Goal: Obtain resource: Obtain resource

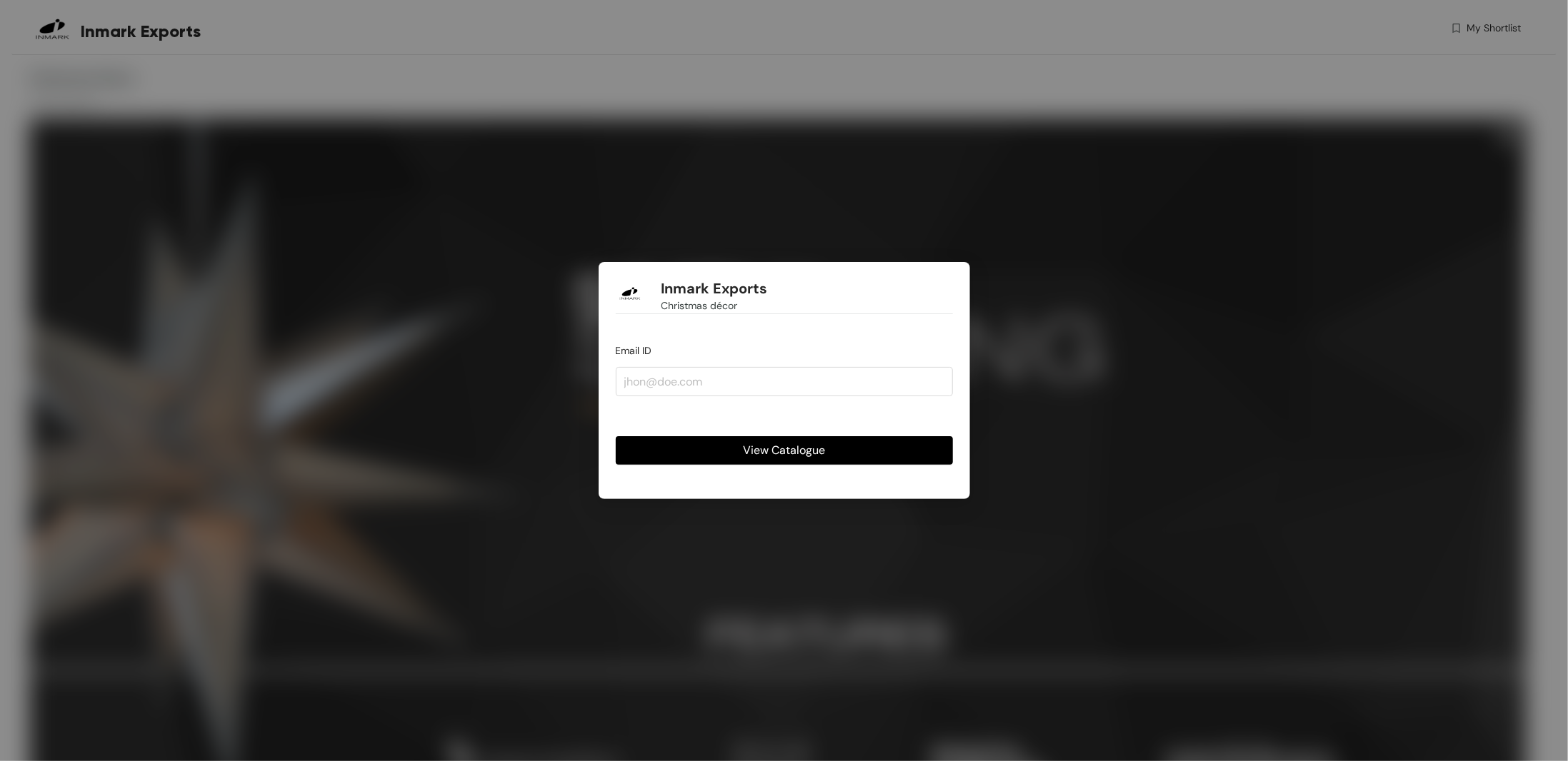
click at [782, 454] on span "View Catalogue" at bounding box center [783, 450] width 82 height 18
click at [771, 376] on input "email" at bounding box center [784, 381] width 337 height 29
type input "[EMAIL_ADDRESS][DOMAIN_NAME]"
click at [754, 451] on span "View Catalogue" at bounding box center [783, 450] width 82 height 18
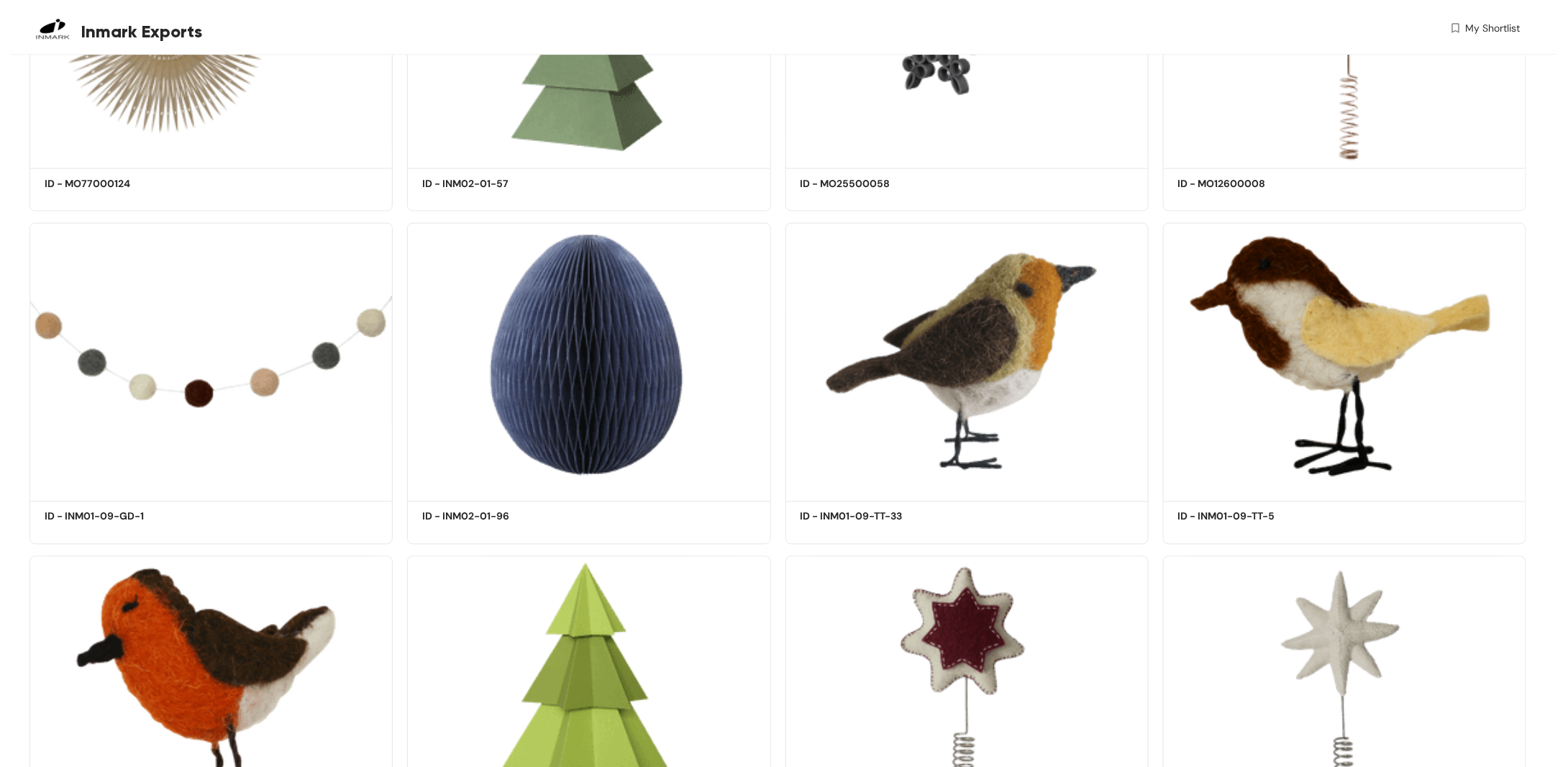
scroll to position [121028, 0]
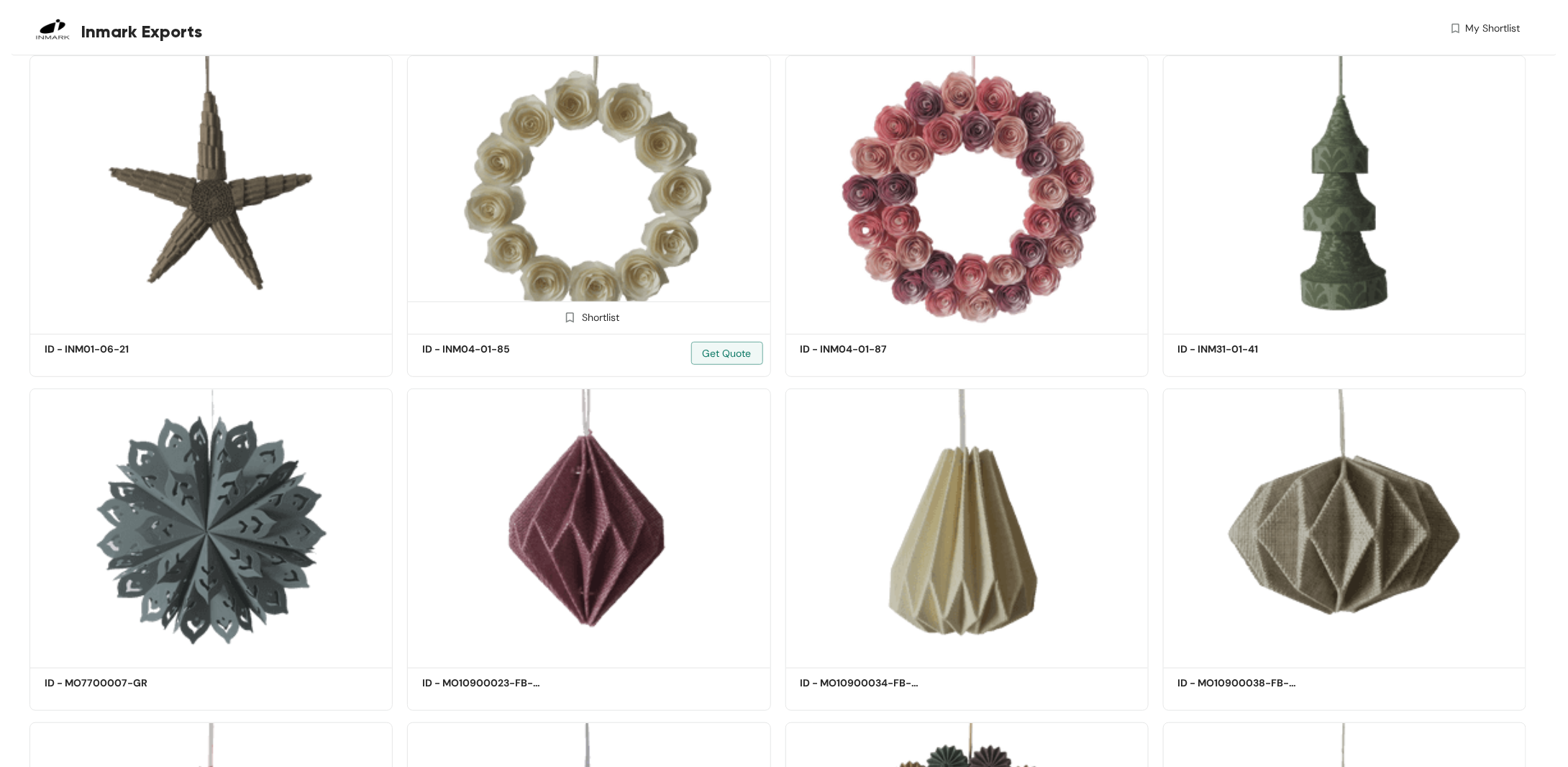
click at [651, 215] on img at bounding box center [588, 193] width 363 height 275
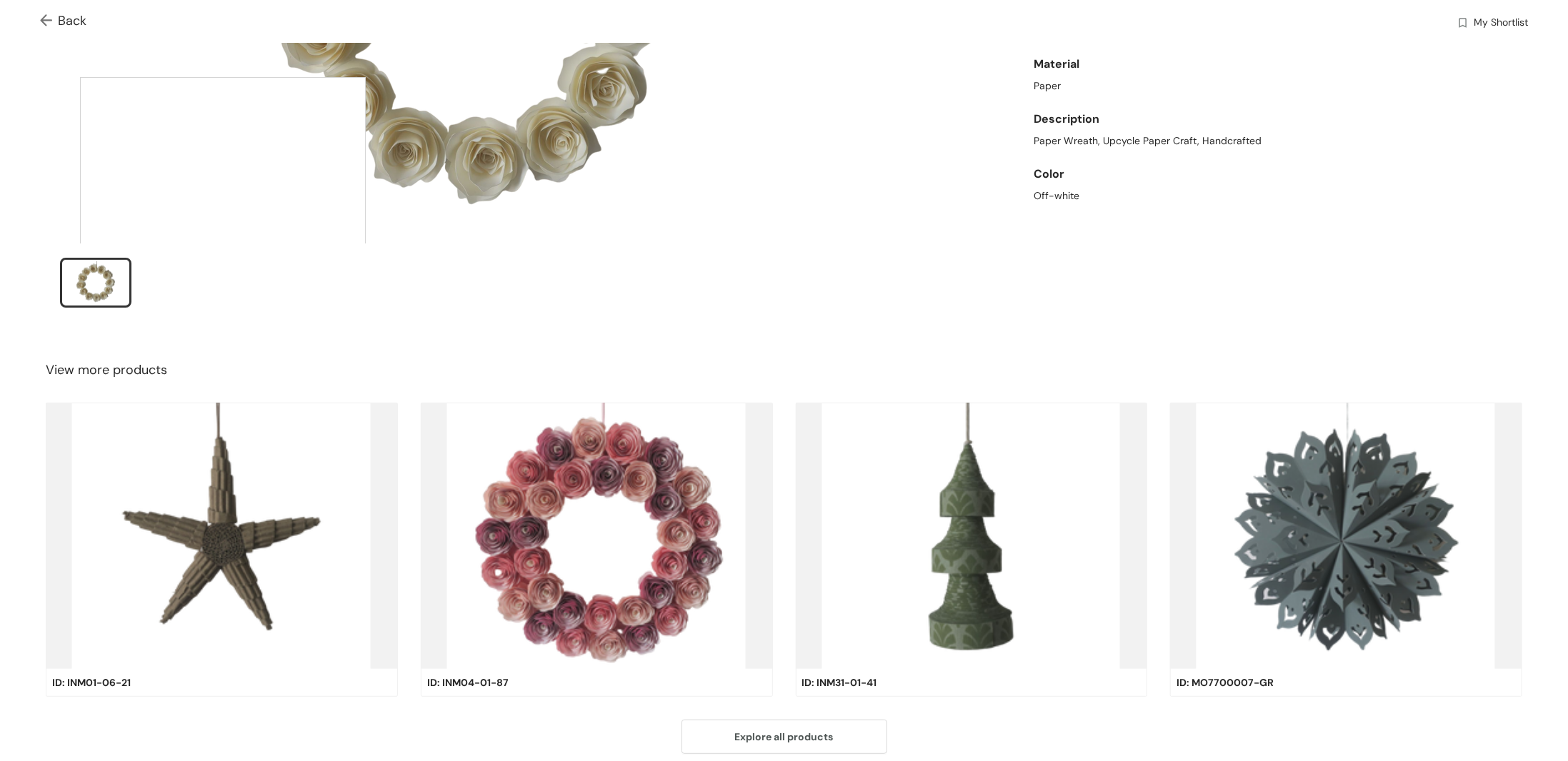
scroll to position [356, 0]
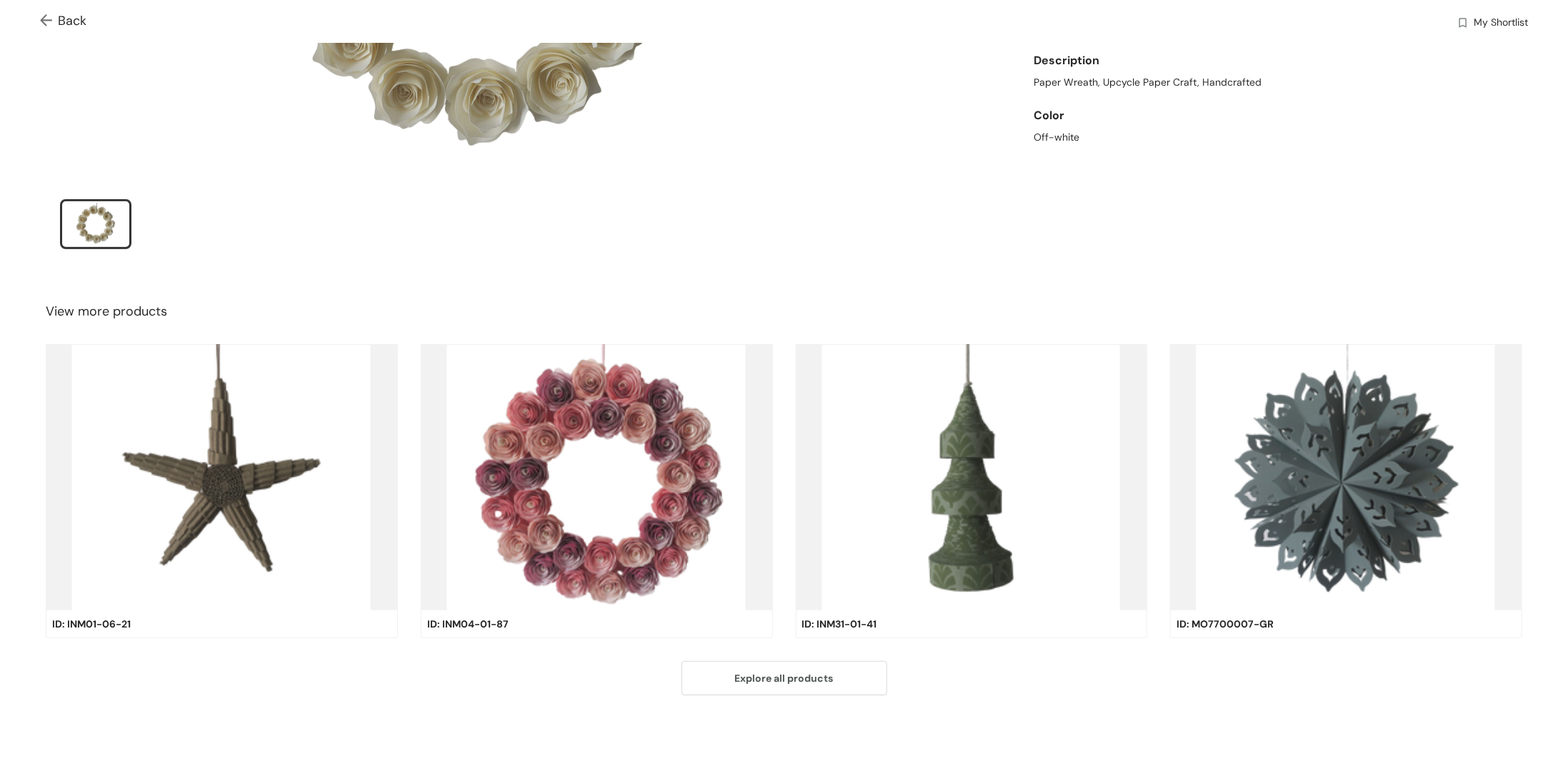
click at [561, 419] on img at bounding box center [596, 477] width 352 height 267
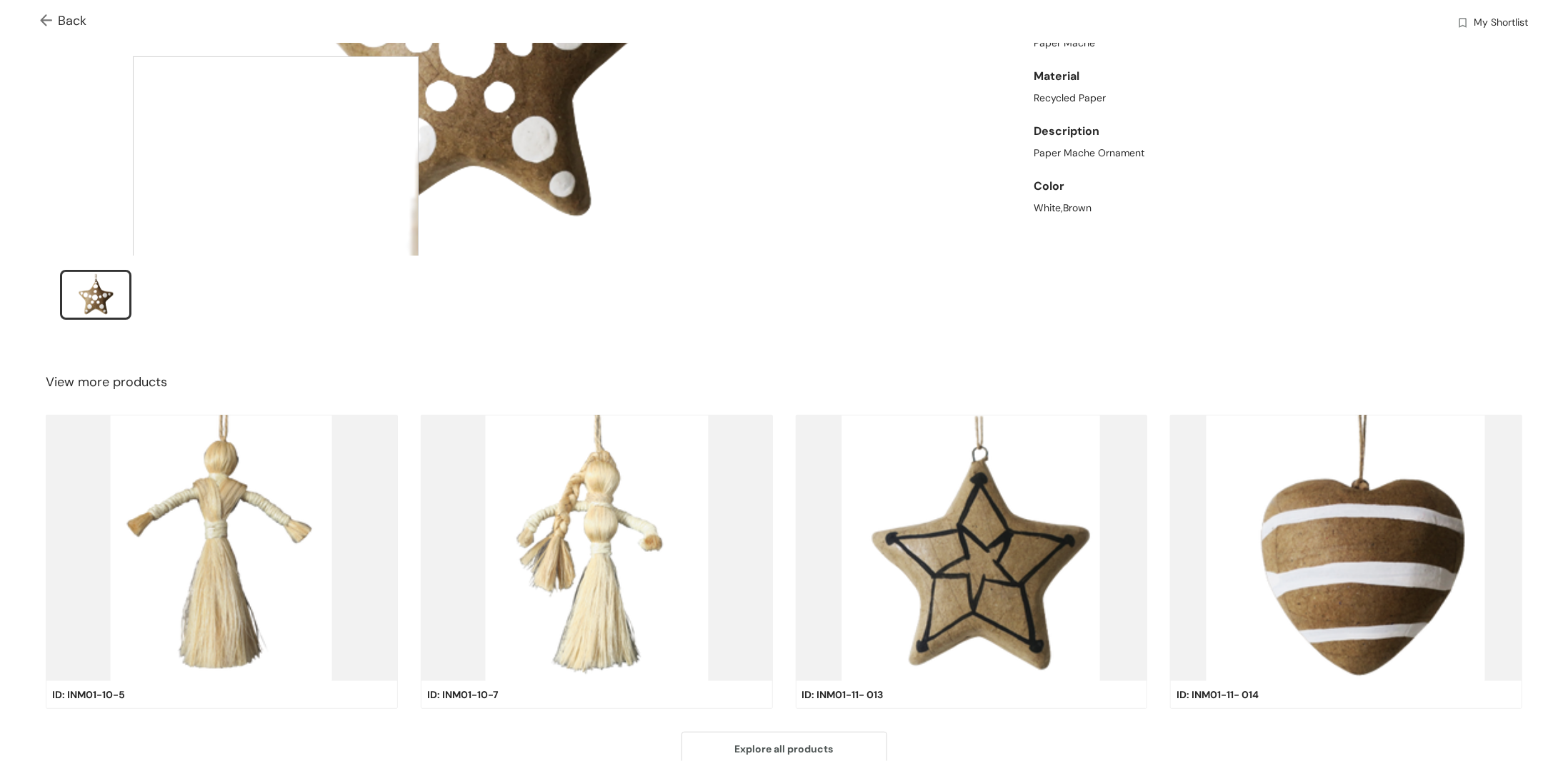
scroll to position [0, 0]
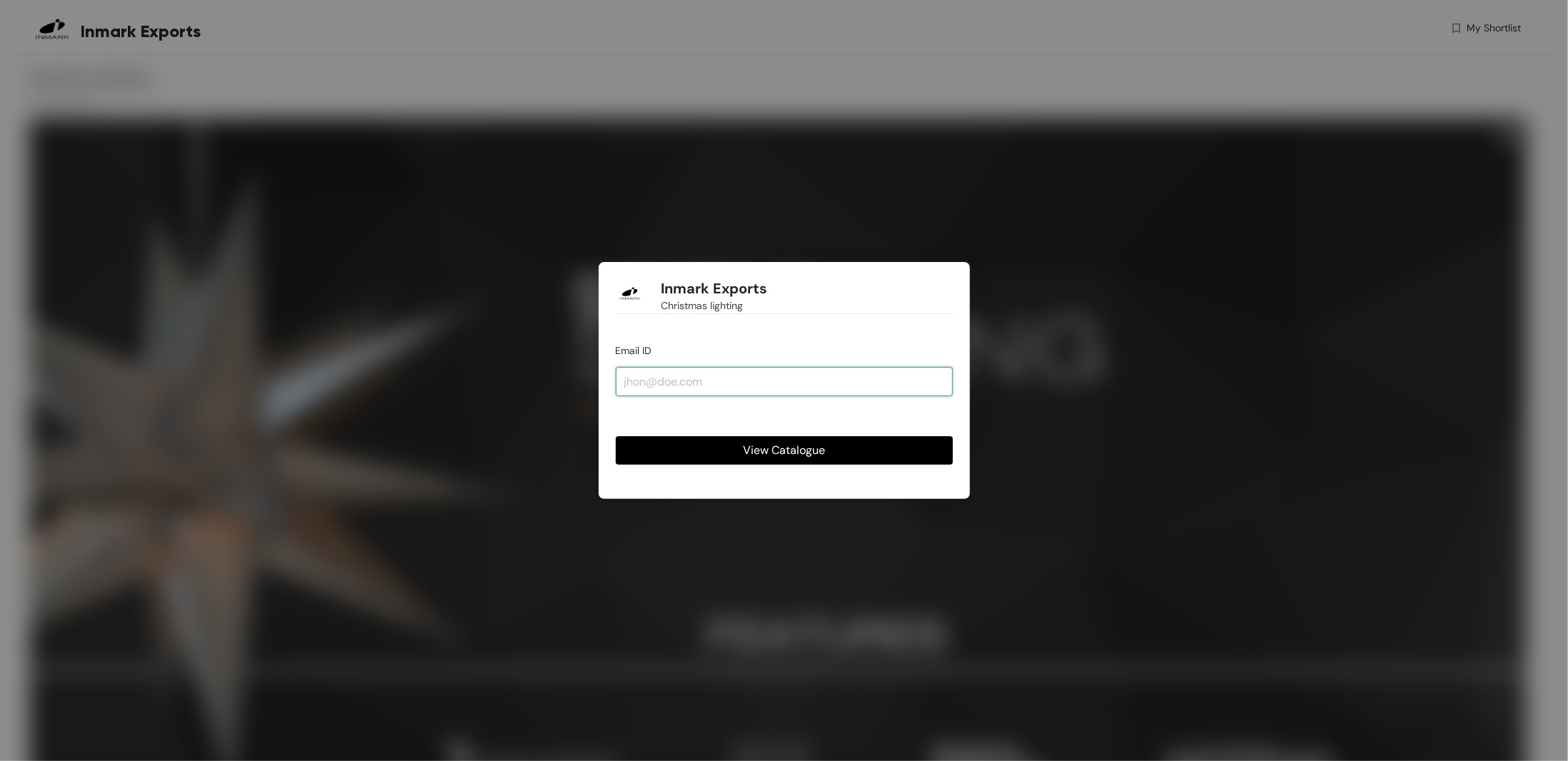
click at [731, 373] on input "email" at bounding box center [784, 381] width 337 height 29
type input "[EMAIL_ADDRESS][DOMAIN_NAME]"
click at [710, 455] on button "View Catalogue" at bounding box center [784, 451] width 337 height 29
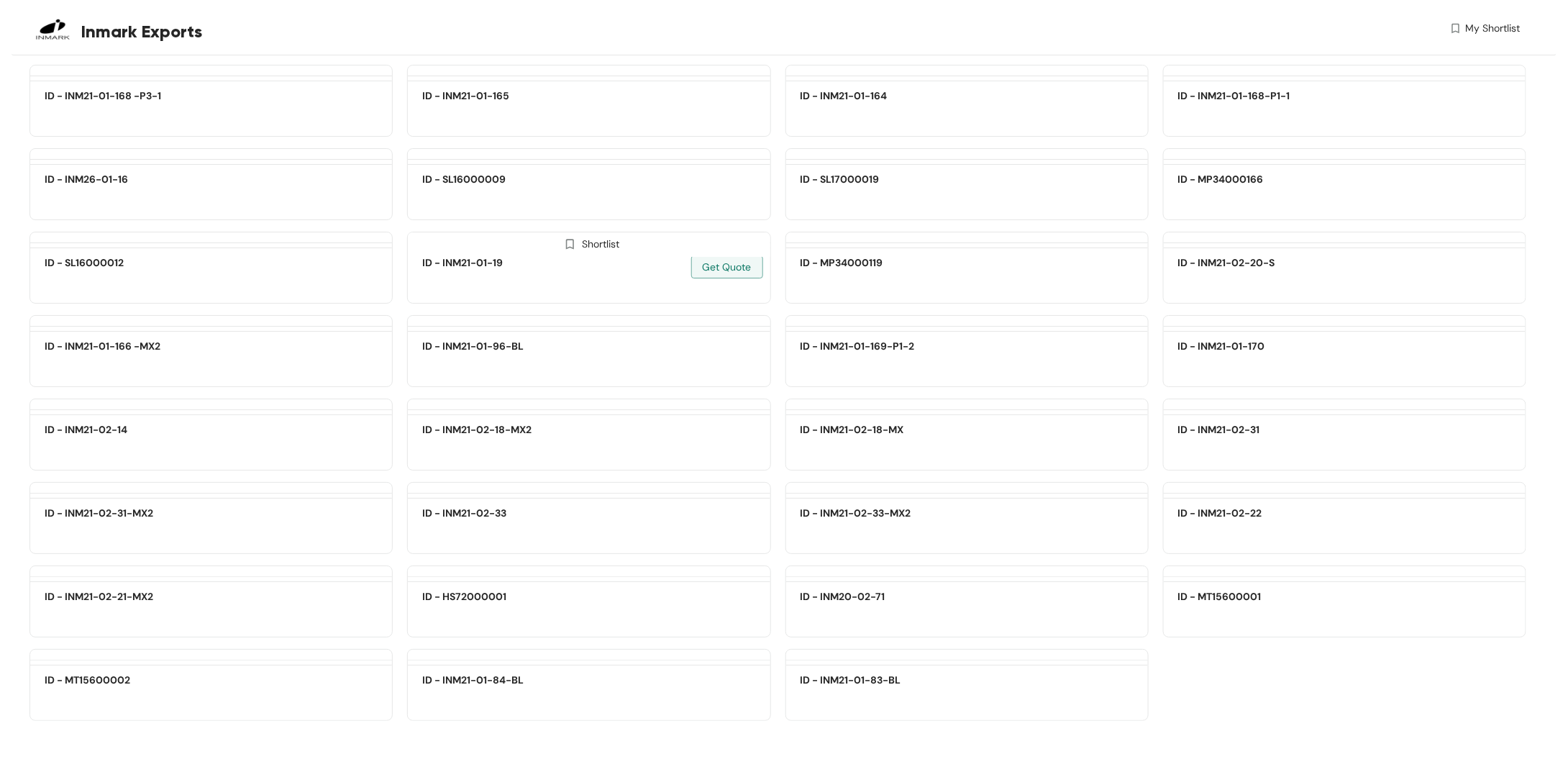
scroll to position [87371, 0]
